Goal: Navigation & Orientation: Find specific page/section

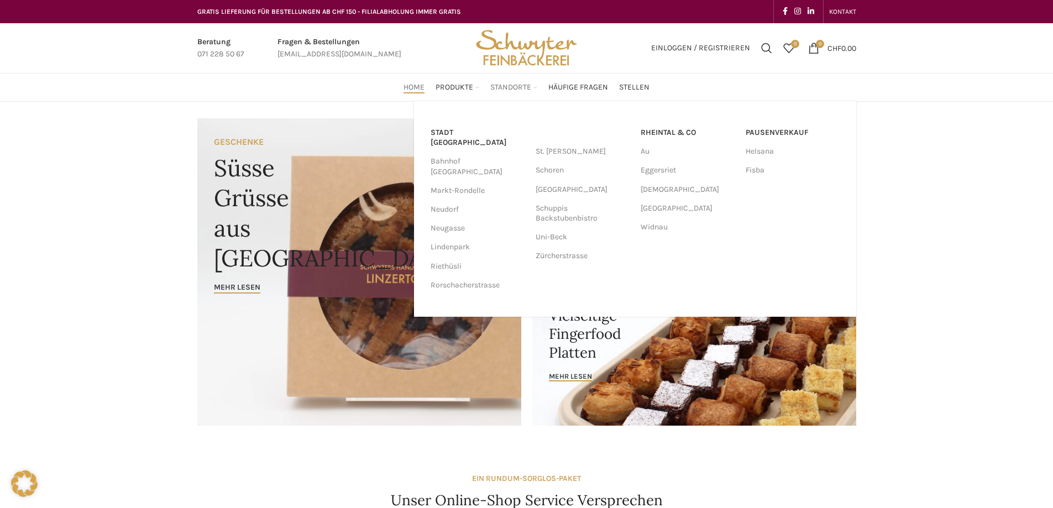
click at [512, 88] on span "Standorte" at bounding box center [510, 87] width 41 height 11
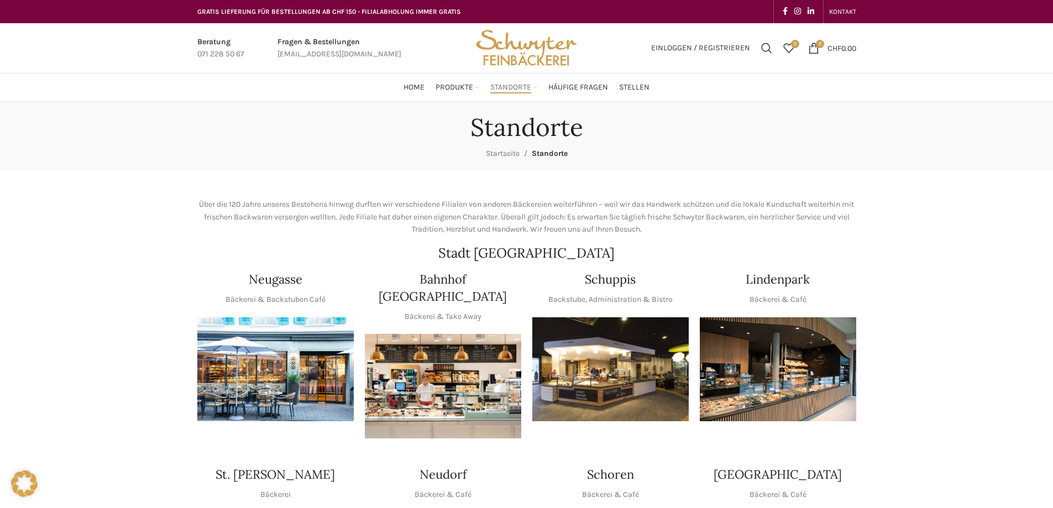
click at [629, 278] on h4 "Schuppis" at bounding box center [610, 279] width 51 height 17
click at [606, 345] on img "1 / 1" at bounding box center [610, 369] width 156 height 104
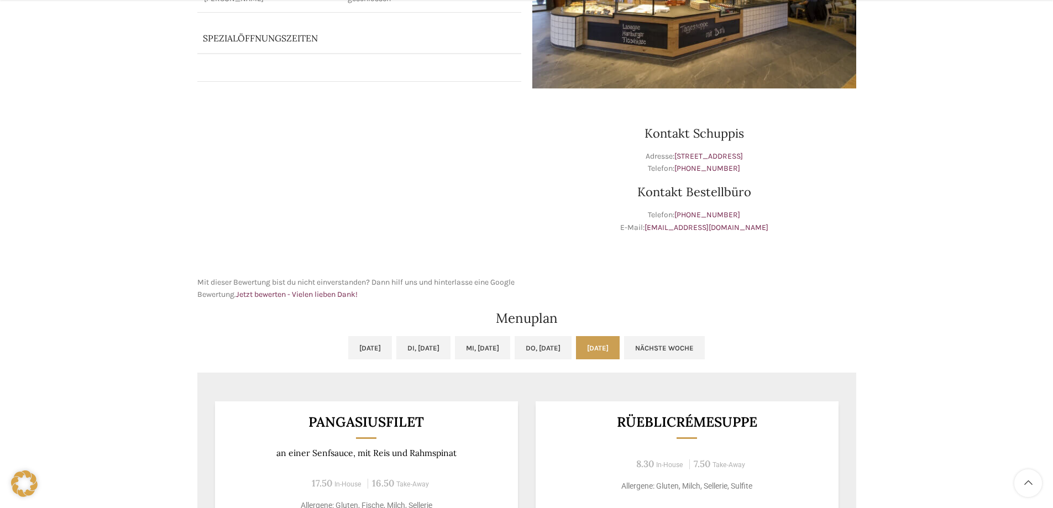
scroll to position [387, 0]
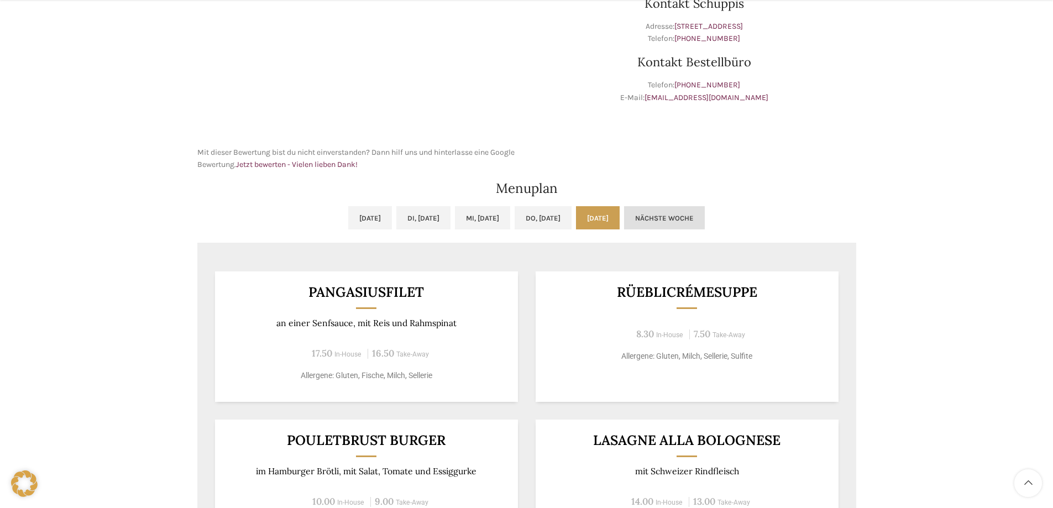
click at [705, 222] on link "Nächste Woche" at bounding box center [664, 217] width 81 height 23
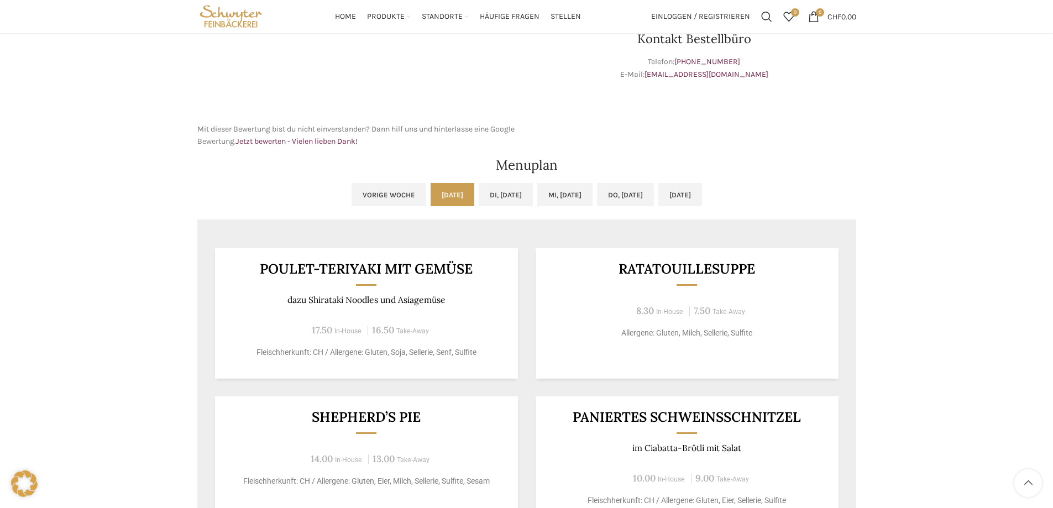
scroll to position [166, 0]
